Goal: Task Accomplishment & Management: Manage account settings

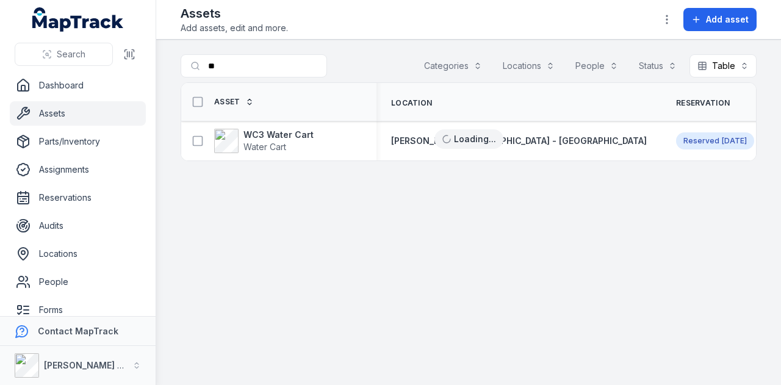
type input "*"
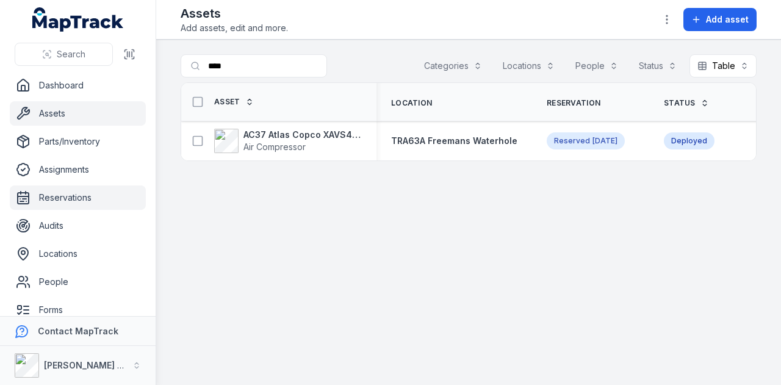
type input "****"
click at [111, 200] on link "Reservations" at bounding box center [78, 198] width 136 height 24
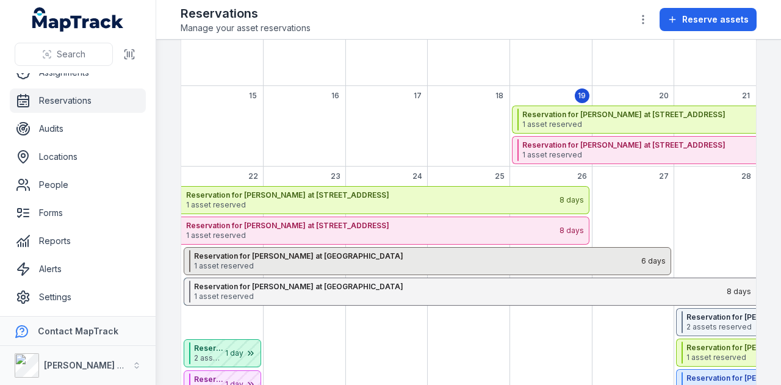
scroll to position [244, 0]
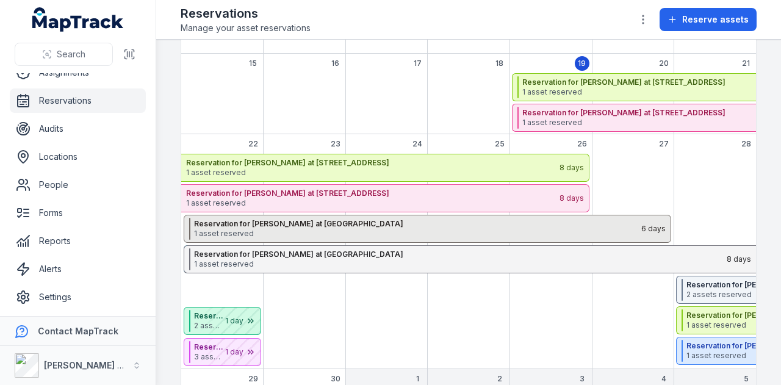
click at [250, 229] on span "1 asset reserved" at bounding box center [417, 234] width 446 height 10
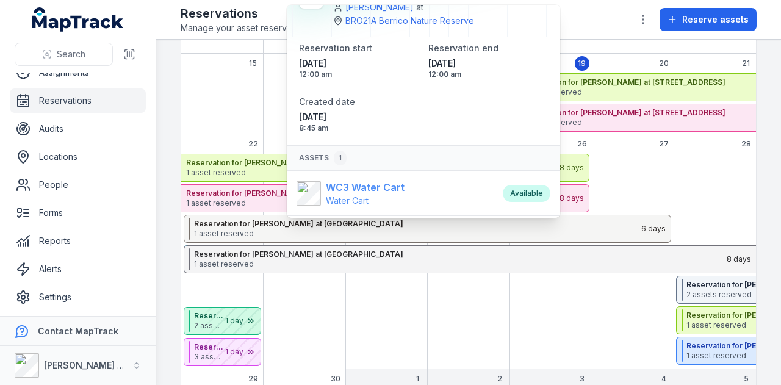
scroll to position [56, 0]
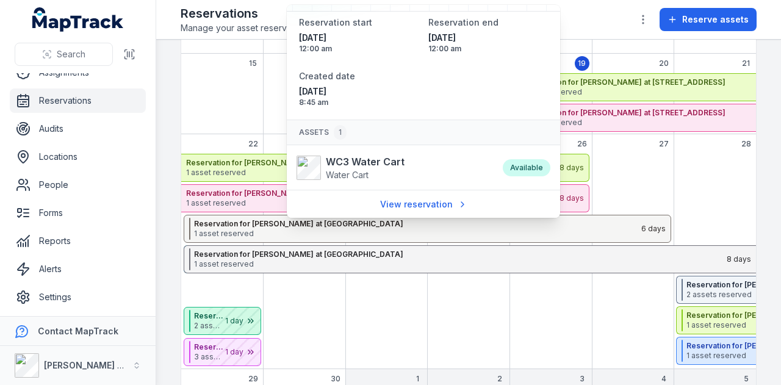
click at [280, 305] on div "September 2025" at bounding box center [305, 261] width 82 height 215
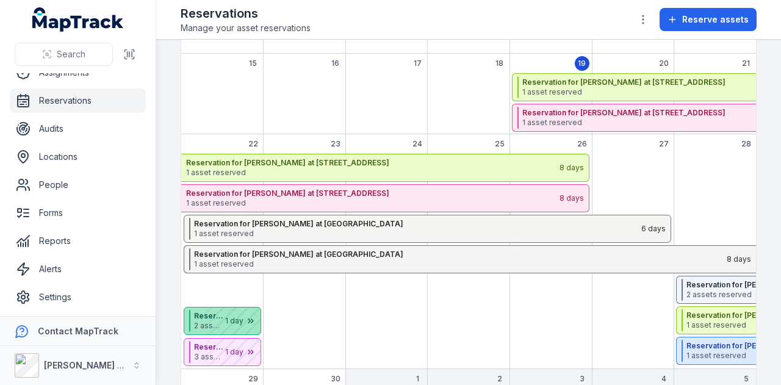
click at [221, 318] on div "September 2025" at bounding box center [230, 321] width 61 height 27
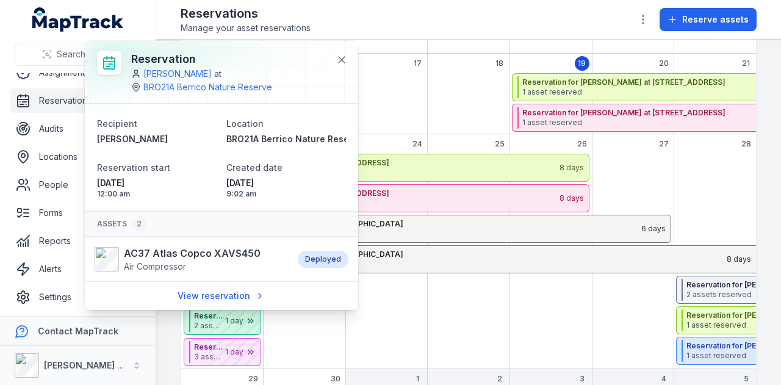
scroll to position [46, 0]
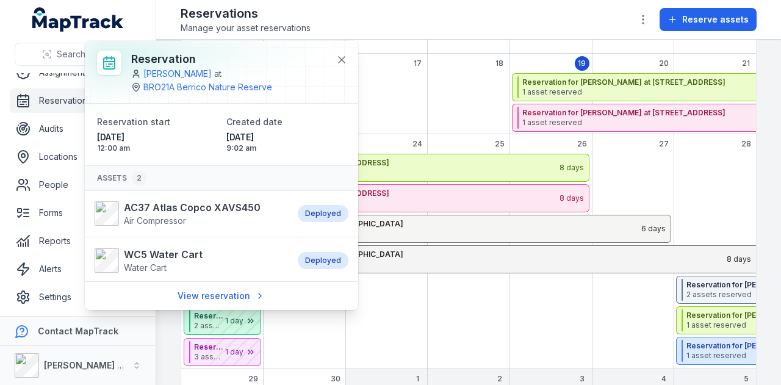
drag, startPoint x: 398, startPoint y: 317, endPoint x: 345, endPoint y: 338, distance: 56.4
click at [397, 319] on div "September 2025" at bounding box center [386, 261] width 82 height 215
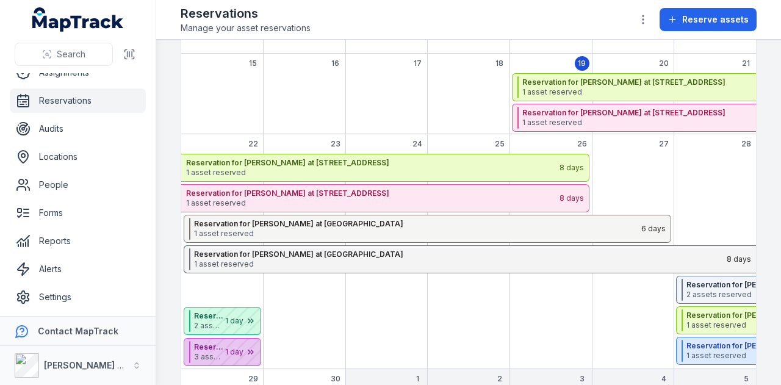
click at [206, 358] on div "September 2025" at bounding box center [230, 352] width 61 height 27
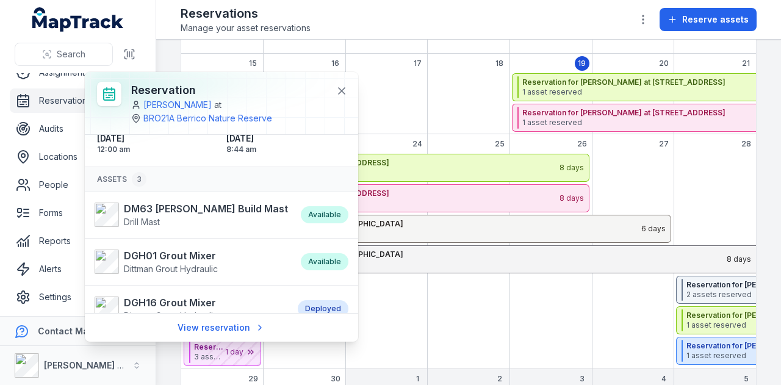
scroll to position [93, 0]
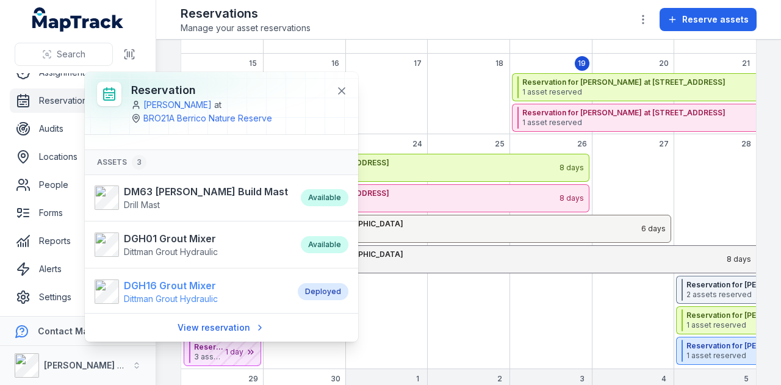
click at [173, 286] on strong "DGH16 Grout Mixer" at bounding box center [171, 285] width 94 height 15
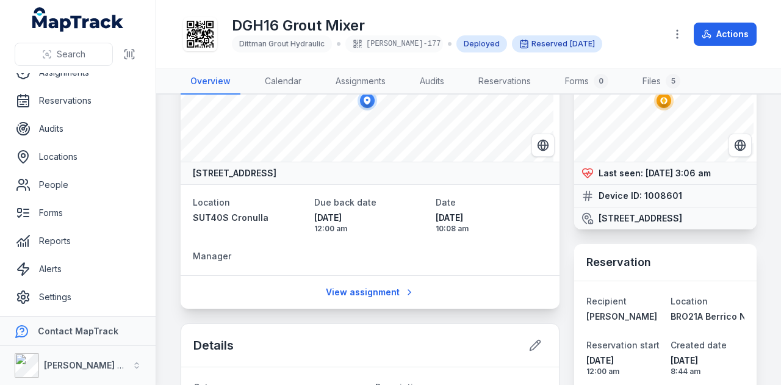
scroll to position [122, 0]
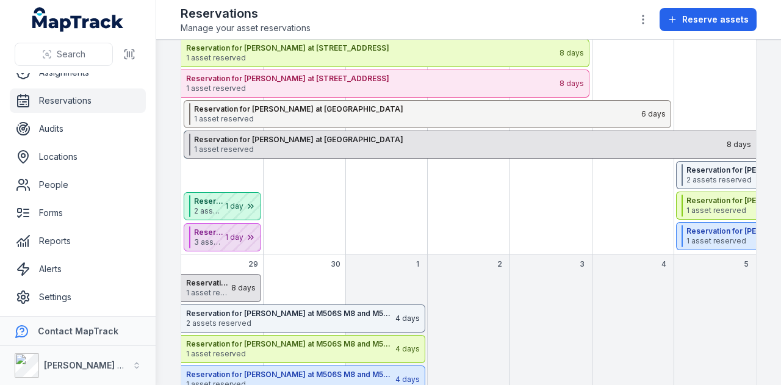
scroll to position [383, 0]
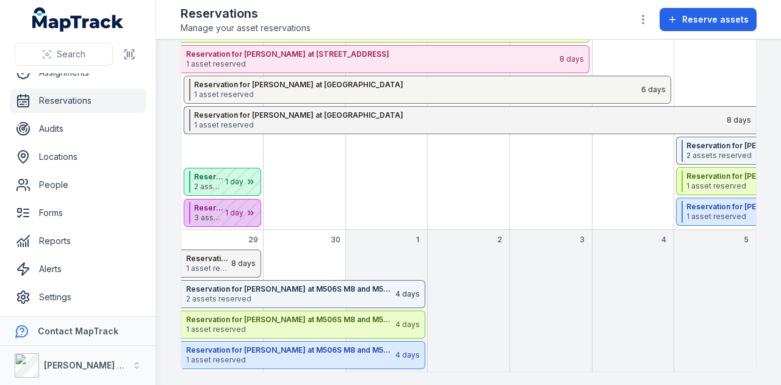
click at [236, 207] on div "September 2025" at bounding box center [230, 213] width 61 height 27
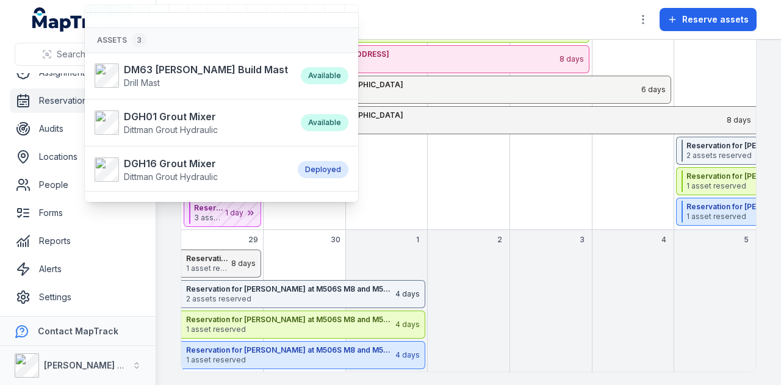
scroll to position [72, 0]
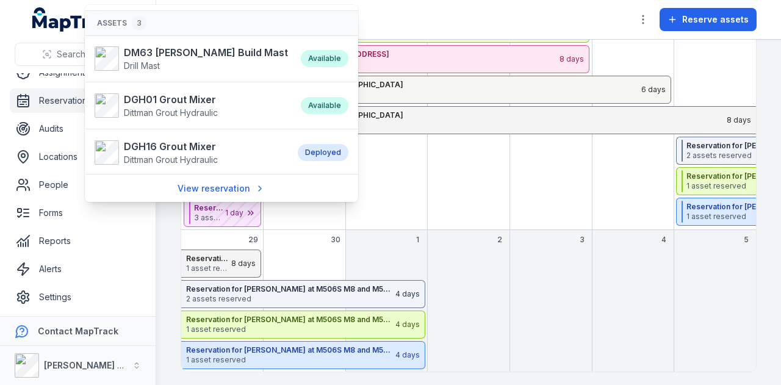
click at [442, 186] on div "September 2025" at bounding box center [469, 122] width 82 height 215
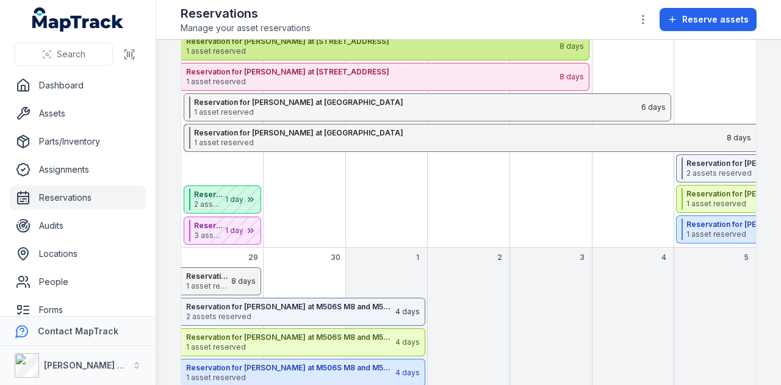
scroll to position [366, 0]
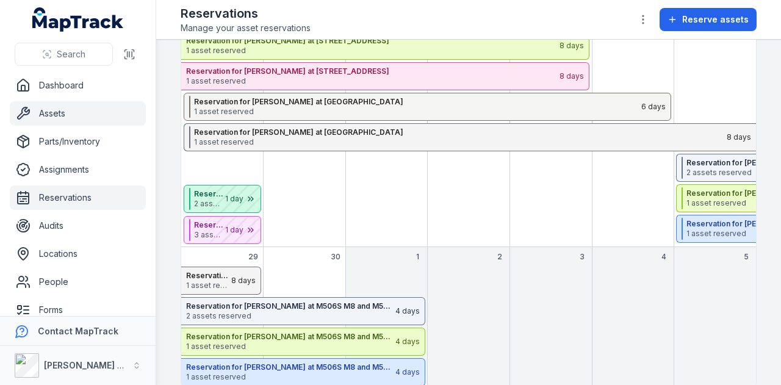
click at [86, 110] on link "Assets" at bounding box center [78, 113] width 136 height 24
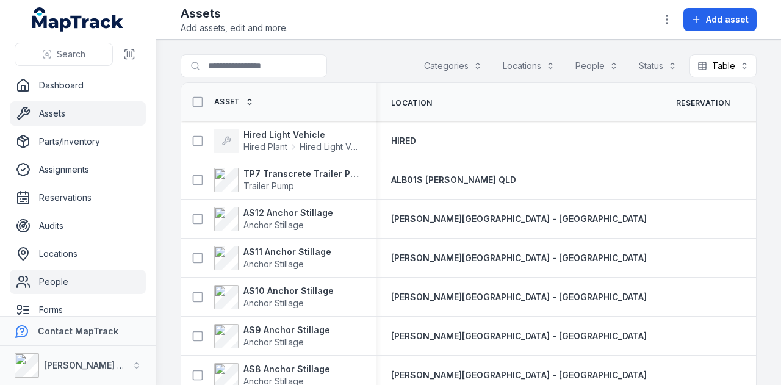
scroll to position [97, 0]
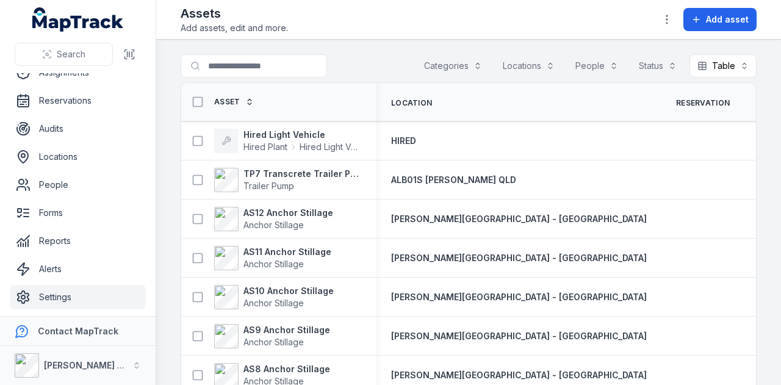
click at [117, 303] on link "Settings" at bounding box center [78, 297] width 136 height 24
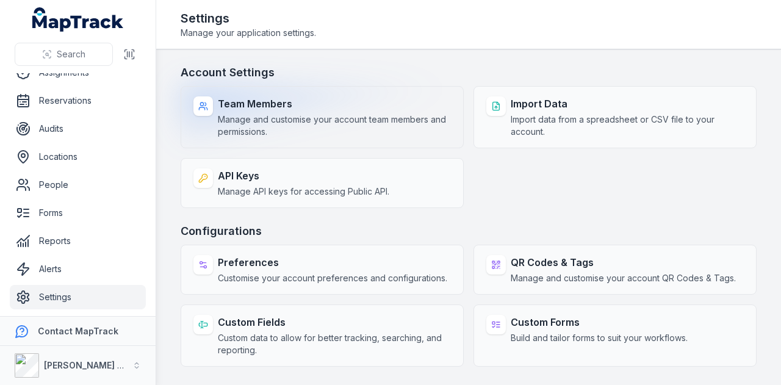
click at [266, 112] on div "Team Members Manage and customise your account team members and permissions." at bounding box center [334, 117] width 233 height 42
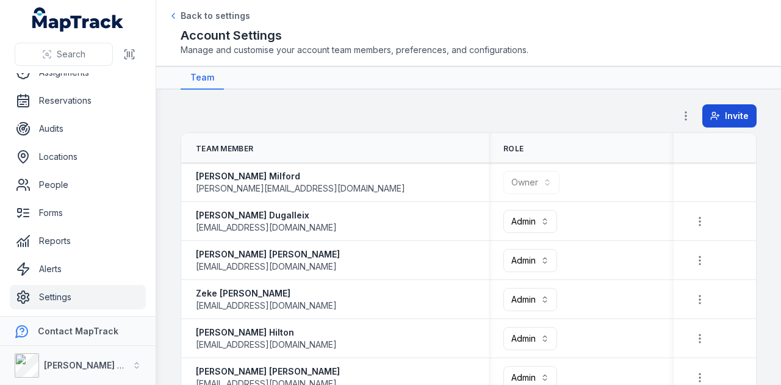
click at [717, 124] on button "Invite" at bounding box center [729, 115] width 54 height 23
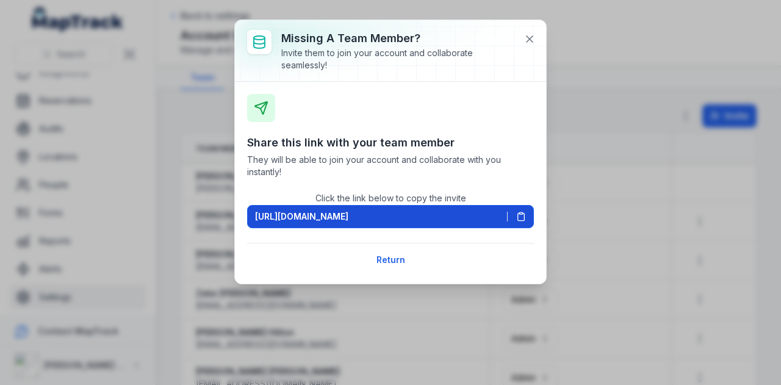
click at [519, 212] on icon at bounding box center [521, 217] width 10 height 10
drag, startPoint x: 525, startPoint y: 40, endPoint x: 370, endPoint y: 23, distance: 155.3
click at [522, 40] on button at bounding box center [529, 38] width 23 height 23
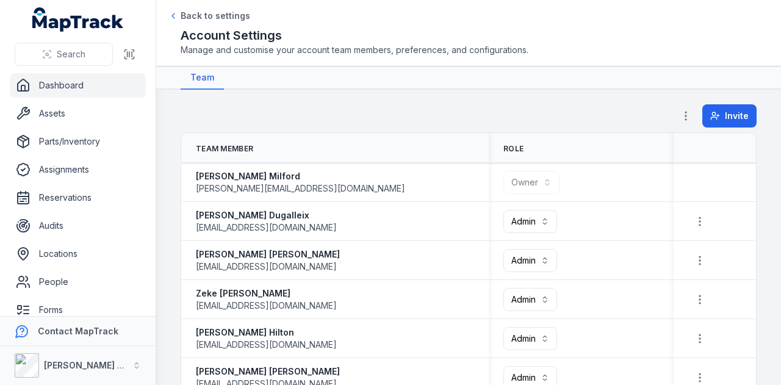
click at [88, 82] on link "Dashboard" at bounding box center [78, 85] width 136 height 24
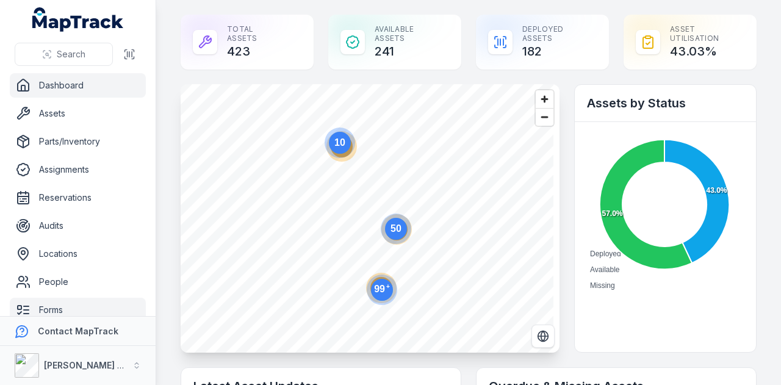
scroll to position [97, 0]
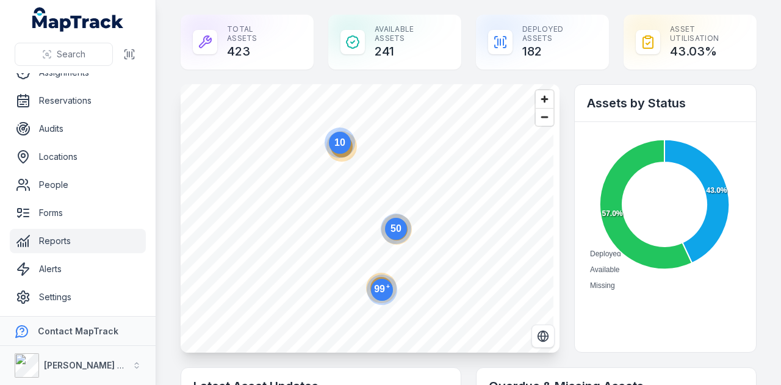
click at [100, 248] on link "Reports" at bounding box center [78, 241] width 136 height 24
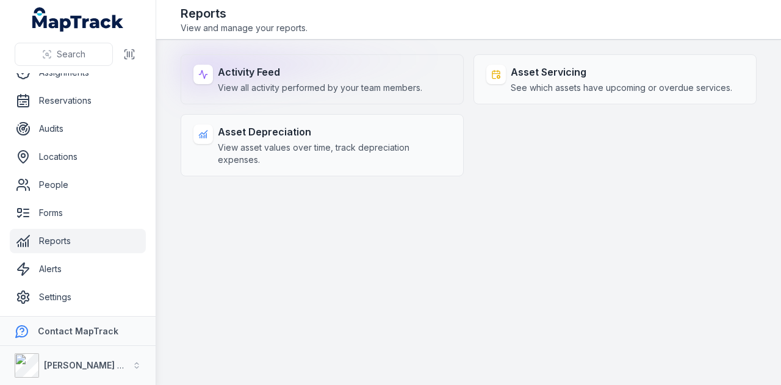
click at [303, 88] on span "View all activity performed by your team members." at bounding box center [320, 88] width 204 height 12
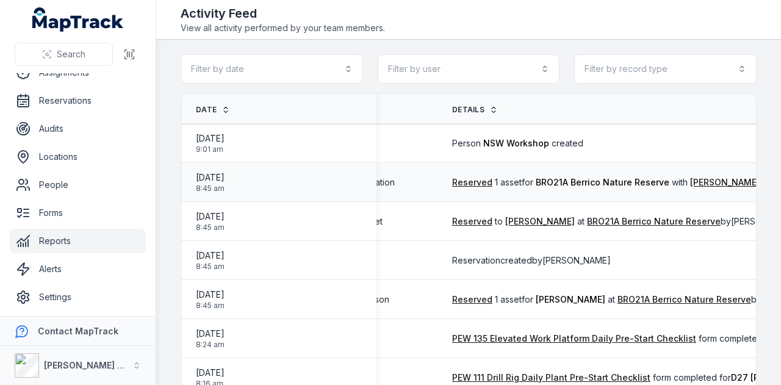
scroll to position [0, 141]
click at [85, 305] on link "Settings" at bounding box center [78, 297] width 136 height 24
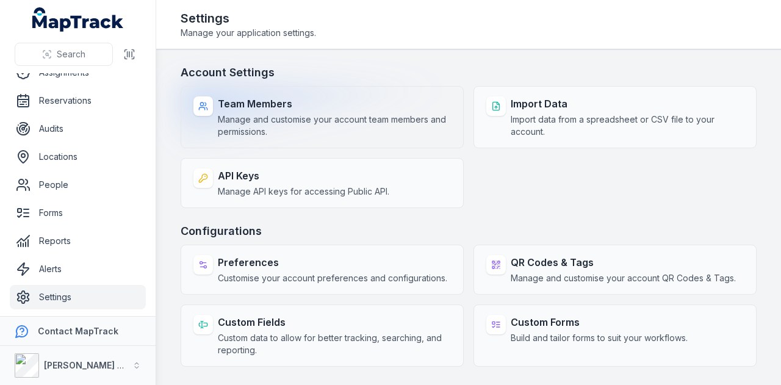
click at [306, 99] on strong "Team Members" at bounding box center [334, 103] width 233 height 15
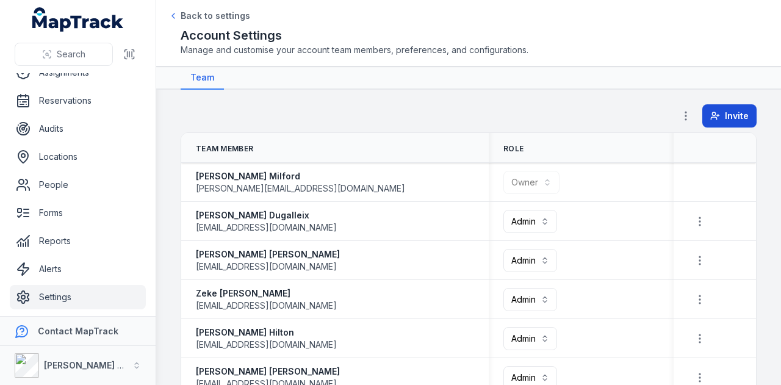
click at [737, 106] on button "Invite" at bounding box center [729, 115] width 54 height 23
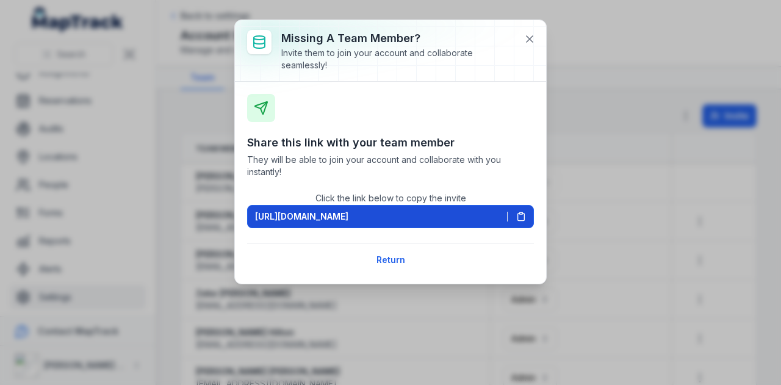
click at [527, 219] on button "https://app.maptrack.com/invite/wAMkm5SZJQq0ALbEg2X8P379NlFoknJANx04z" at bounding box center [390, 216] width 287 height 23
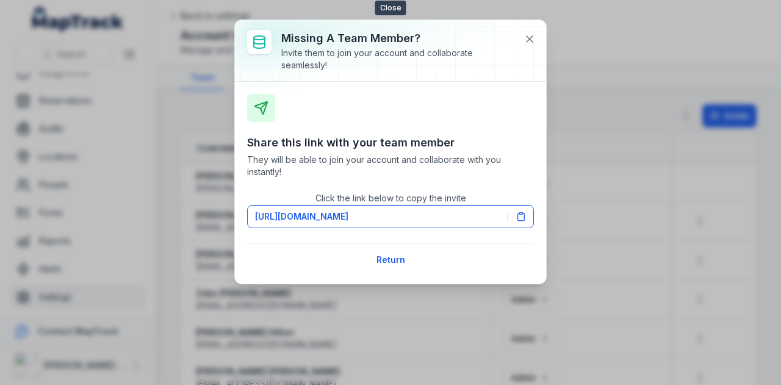
drag, startPoint x: 533, startPoint y: 46, endPoint x: 407, endPoint y: 1, distance: 134.0
click at [531, 42] on button at bounding box center [529, 38] width 23 height 23
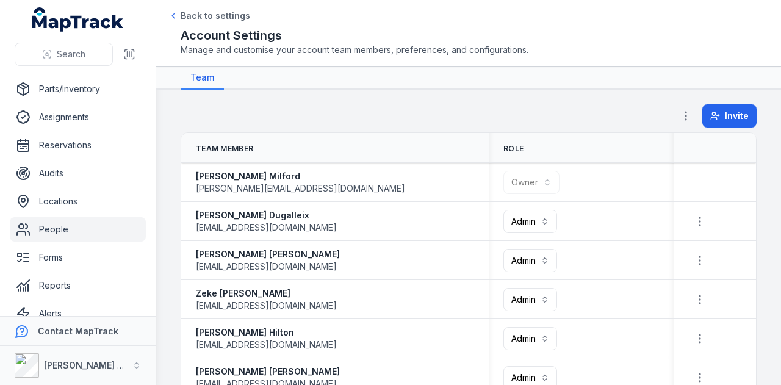
scroll to position [97, 0]
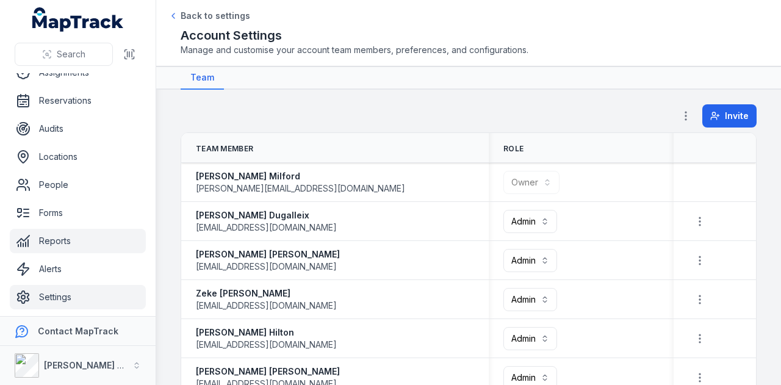
click at [107, 232] on link "Reports" at bounding box center [78, 241] width 136 height 24
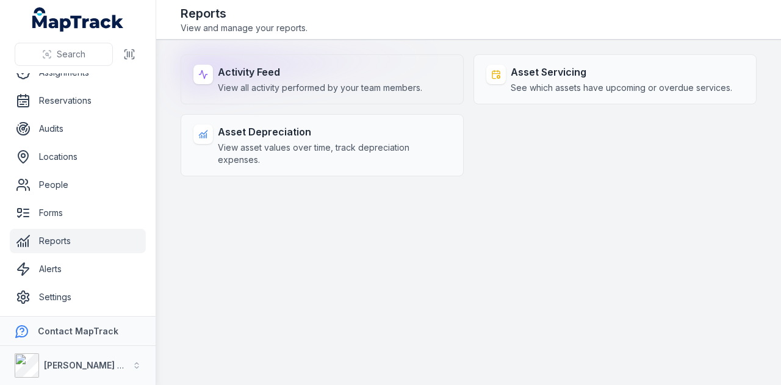
click at [341, 74] on strong "Activity Feed" at bounding box center [320, 72] width 204 height 15
